Goal: Use online tool/utility: Utilize a website feature to perform a specific function

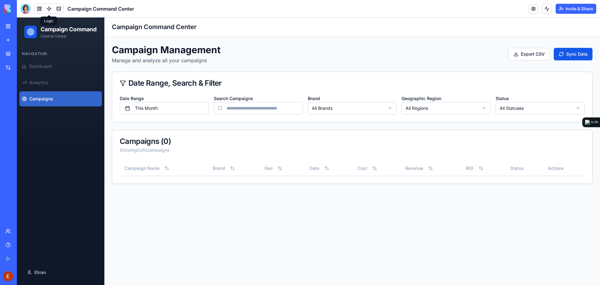
click at [48, 8] on link at bounding box center [48, 8] width 9 height 9
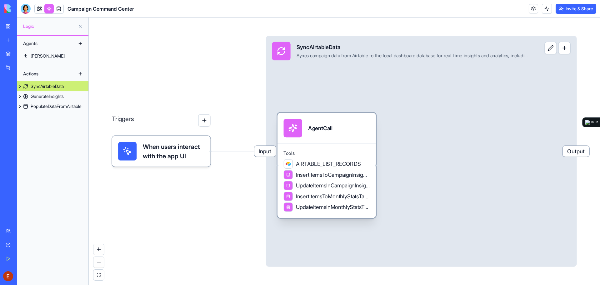
click at [330, 159] on div "AIRTABLE_LIST_RECORDS" at bounding box center [322, 163] width 77 height 9
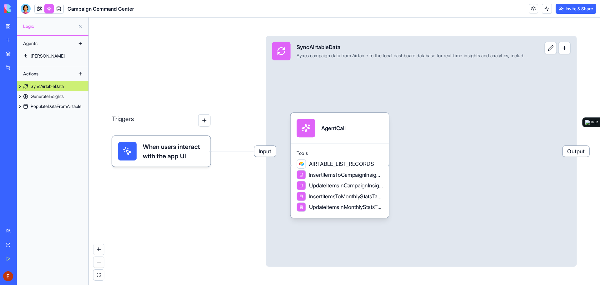
drag, startPoint x: 543, startPoint y: 42, endPoint x: 545, endPoint y: 48, distance: 6.1
click at [545, 48] on div "Input SyncAirtableData Syncs campaign data from Airtable to the local dashboard…" at bounding box center [421, 151] width 311 height 231
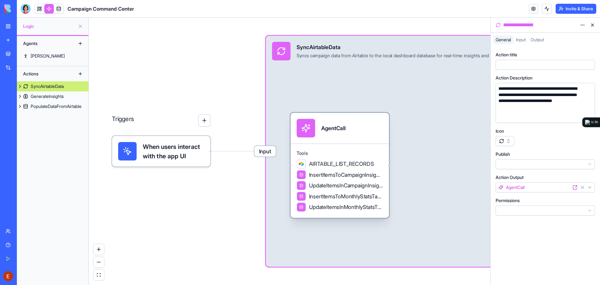
click at [322, 175] on span "InsertItemsToCampaignInsightsTable" at bounding box center [346, 175] width 74 height 8
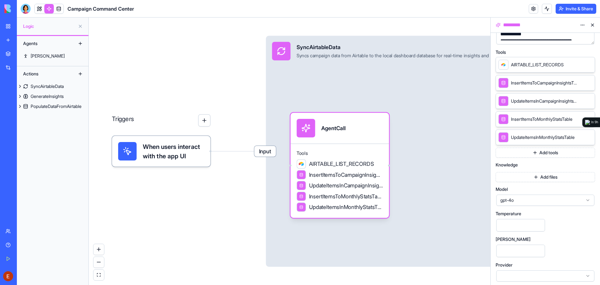
scroll to position [122, 0]
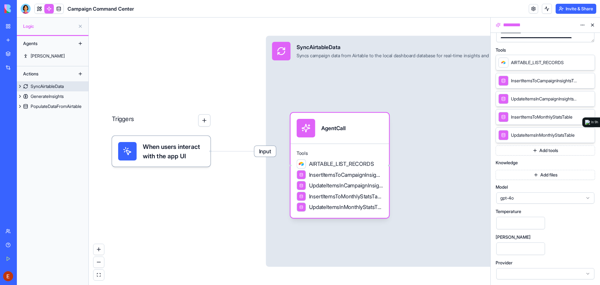
click at [453, 160] on div "Input SyncAirtableData Syncs campaign data from Airtable to the local dashboard…" at bounding box center [421, 151] width 311 height 231
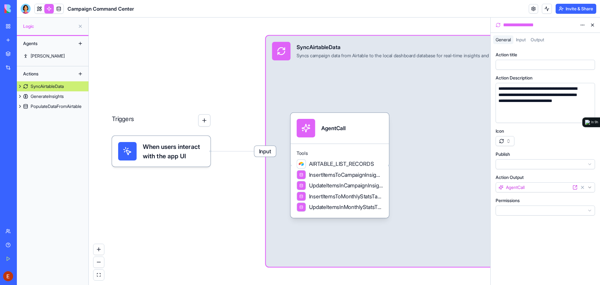
click at [151, 72] on div "Triggers When users interact with the app UI Input SyncAirtableData Syncs campa…" at bounding box center [290, 151] width 402 height 267
